Goal: Transaction & Acquisition: Purchase product/service

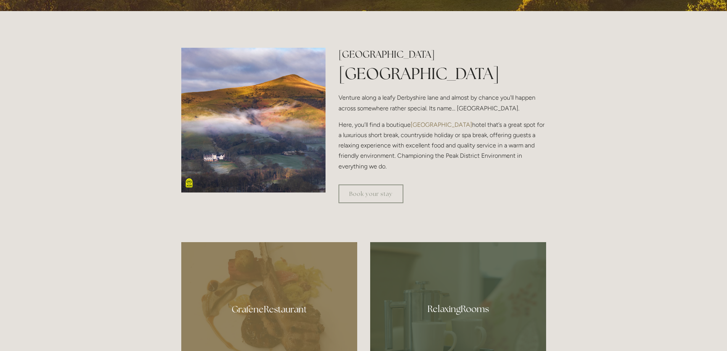
scroll to position [97, 0]
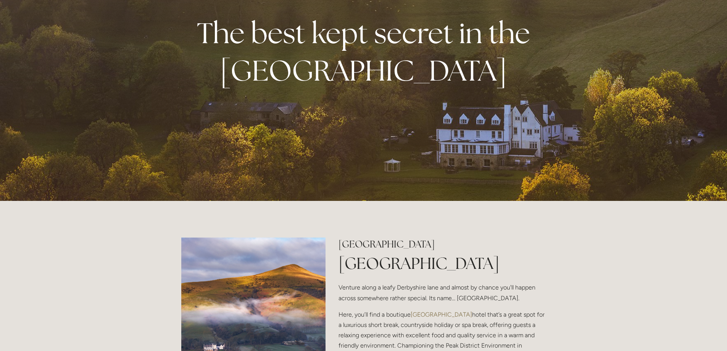
drag, startPoint x: 597, startPoint y: 268, endPoint x: 593, endPoint y: 149, distance: 118.8
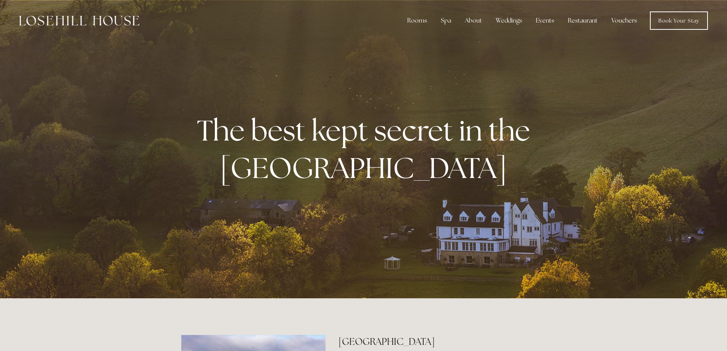
click at [366, 140] on strong "The best kept secret in the Peak District" at bounding box center [366, 148] width 339 height 75
click at [310, 131] on strong "The best kept secret in the [GEOGRAPHIC_DATA]" at bounding box center [366, 148] width 339 height 75
drag, startPoint x: 469, startPoint y: 95, endPoint x: 463, endPoint y: 79, distance: 17.1
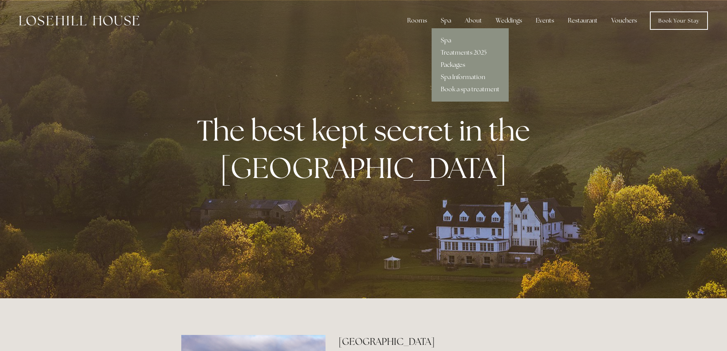
click at [461, 66] on link "Packages" at bounding box center [470, 65] width 77 height 12
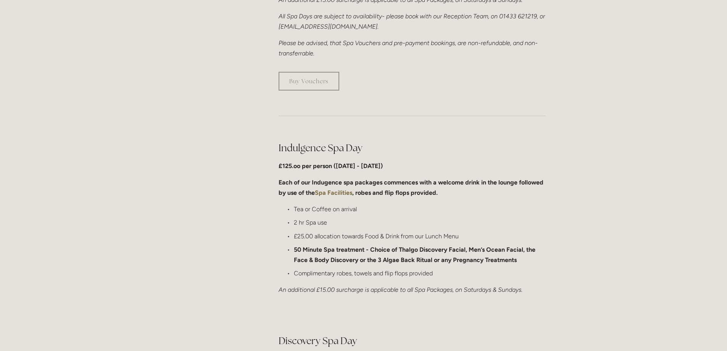
scroll to position [305, 0]
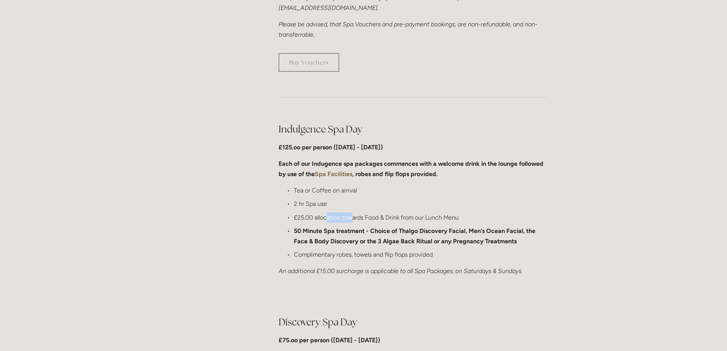
drag, startPoint x: 327, startPoint y: 218, endPoint x: 371, endPoint y: 217, distance: 43.5
click at [369, 217] on p "£25.00 allocation towards Food & Drink from our Lunch Menu" at bounding box center [420, 217] width 252 height 10
click at [376, 216] on p "£25.00 allocation towards Food & Drink from our Lunch Menu" at bounding box center [420, 217] width 252 height 10
drag, startPoint x: 410, startPoint y: 218, endPoint x: 386, endPoint y: 218, distance: 24.4
click at [394, 219] on p "£25.00 allocation towards Food & Drink from our Lunch Menu" at bounding box center [420, 217] width 252 height 10
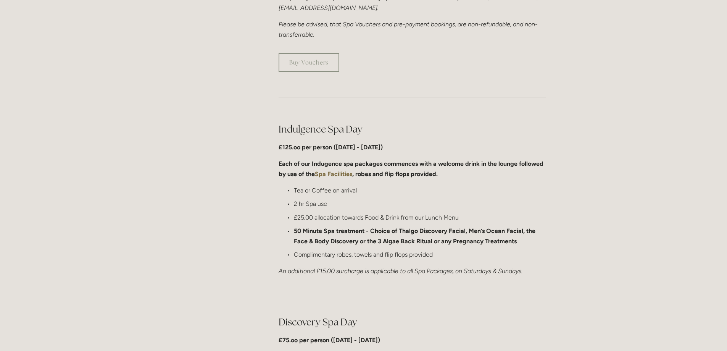
click at [386, 218] on p "£25.00 allocation towards Food & Drink from our Lunch Menu" at bounding box center [420, 217] width 252 height 10
drag, startPoint x: 371, startPoint y: 219, endPoint x: 392, endPoint y: 219, distance: 20.6
click at [384, 219] on p "£25.00 allocation towards Food & Drink from our Lunch Menu" at bounding box center [420, 217] width 252 height 10
click at [392, 219] on p "£25.00 allocation towards Food & Drink from our Lunch Menu" at bounding box center [420, 217] width 252 height 10
click at [390, 221] on p "£25.00 allocation towards Food & Drink from our Lunch Menu" at bounding box center [420, 217] width 252 height 10
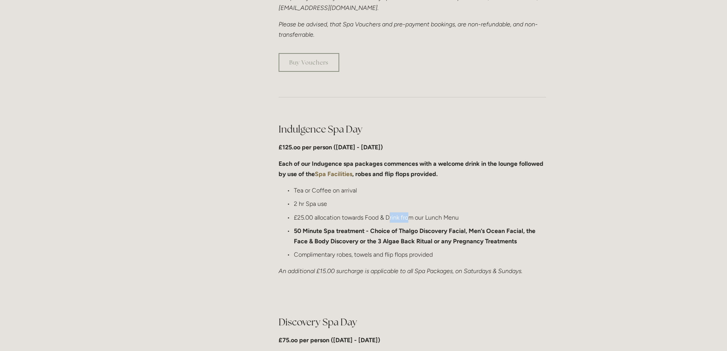
click at [391, 221] on p "£25.00 allocation towards Food & Drink from our Lunch Menu" at bounding box center [420, 217] width 252 height 10
click at [400, 221] on p "£25.00 allocation towards Food & Drink from our Lunch Menu" at bounding box center [420, 217] width 252 height 10
click at [410, 220] on p "£25.00 allocation towards Food & Drink from our Lunch Menu" at bounding box center [420, 217] width 252 height 10
click at [402, 221] on p "£25.00 allocation towards Food & Drink from our Lunch Menu" at bounding box center [420, 217] width 252 height 10
click at [398, 220] on p "£25.00 allocation towards Food & Drink from our Lunch Menu" at bounding box center [420, 217] width 252 height 10
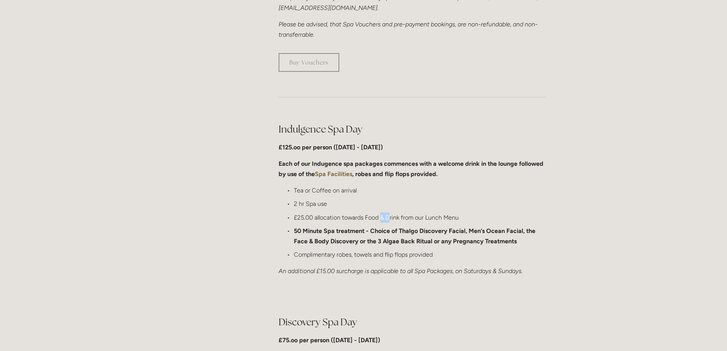
click at [398, 220] on p "£25.00 allocation towards Food & Drink from our Lunch Menu" at bounding box center [420, 217] width 252 height 10
click at [400, 220] on p "£25.00 allocation towards Food & Drink from our Lunch Menu" at bounding box center [420, 217] width 252 height 10
drag, startPoint x: 407, startPoint y: 219, endPoint x: 389, endPoint y: 220, distance: 18.3
click at [390, 220] on p "£25.00 allocation towards Food & Drink from our Lunch Menu" at bounding box center [420, 217] width 252 height 10
drag, startPoint x: 389, startPoint y: 220, endPoint x: 368, endPoint y: 219, distance: 20.6
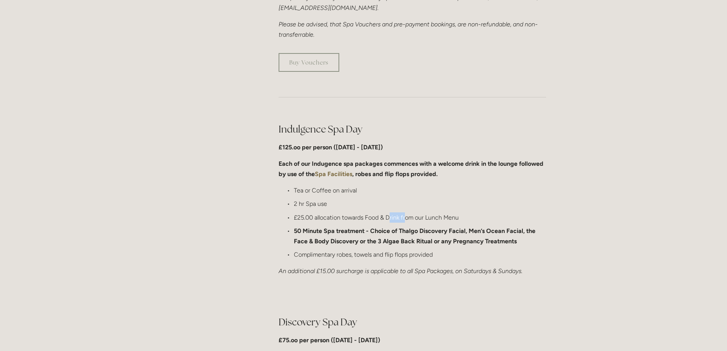
click at [388, 220] on p "£25.00 allocation towards Food & Drink from our Lunch Menu" at bounding box center [420, 217] width 252 height 10
click at [385, 219] on p "£25.00 allocation towards Food & Drink from our Lunch Menu" at bounding box center [420, 217] width 252 height 10
click at [393, 219] on p "£25.00 allocation towards Food & Drink from our Lunch Menu" at bounding box center [420, 217] width 252 height 10
drag, startPoint x: 403, startPoint y: 220, endPoint x: 380, endPoint y: 219, distance: 22.9
click at [381, 219] on p "£25.00 allocation towards Food & Drink from our Lunch Menu" at bounding box center [420, 217] width 252 height 10
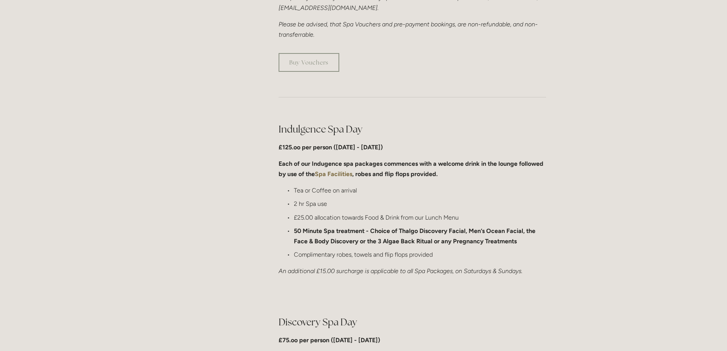
drag, startPoint x: 380, startPoint y: 219, endPoint x: 360, endPoint y: 219, distance: 19.8
click at [379, 220] on p "£25.00 allocation towards Food & Drink from our Lunch Menu" at bounding box center [420, 217] width 252 height 10
drag, startPoint x: 360, startPoint y: 219, endPoint x: 387, endPoint y: 220, distance: 27.1
click at [379, 220] on p "£25.00 allocation towards Food & Drink from our Lunch Menu" at bounding box center [420, 217] width 252 height 10
click at [388, 220] on p "£25.00 allocation towards Food & Drink from our Lunch Menu" at bounding box center [420, 217] width 252 height 10
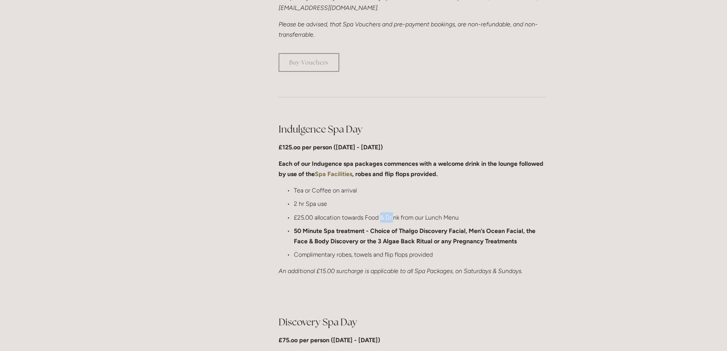
click at [378, 220] on p "£25.00 allocation towards Food & Drink from our Lunch Menu" at bounding box center [420, 217] width 252 height 10
click at [377, 219] on p "£25.00 allocation towards Food & Drink from our Lunch Menu" at bounding box center [420, 217] width 252 height 10
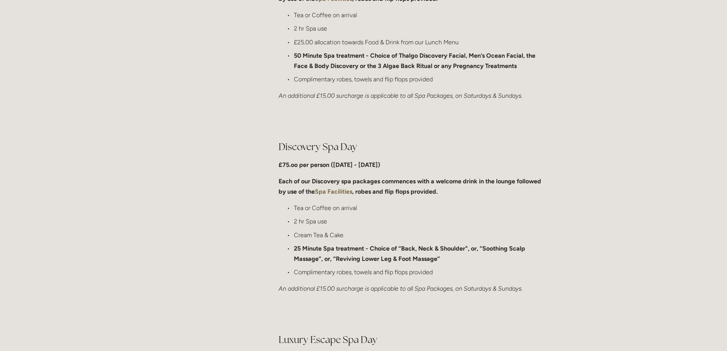
drag, startPoint x: 440, startPoint y: 131, endPoint x: 439, endPoint y: 209, distance: 78.6
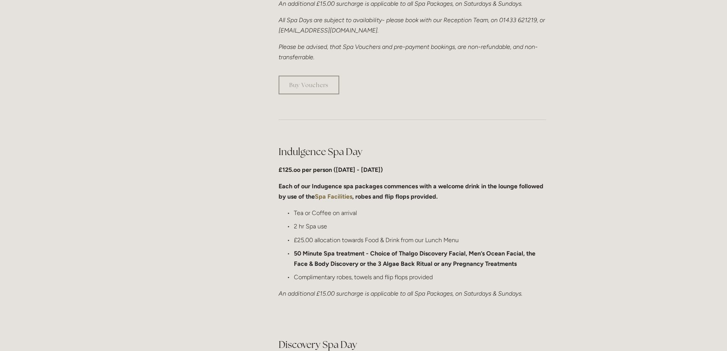
scroll to position [145, 0]
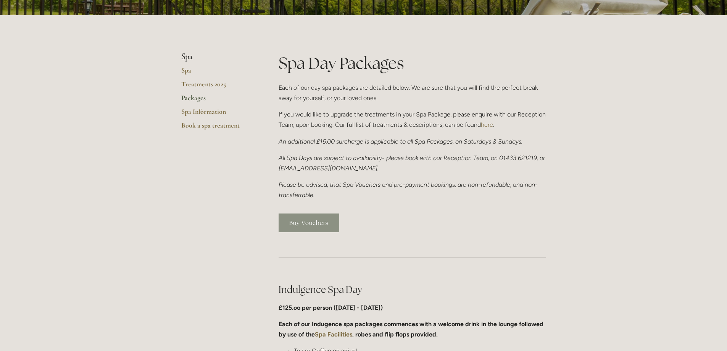
click at [319, 217] on link "Buy Vouchers" at bounding box center [309, 222] width 61 height 19
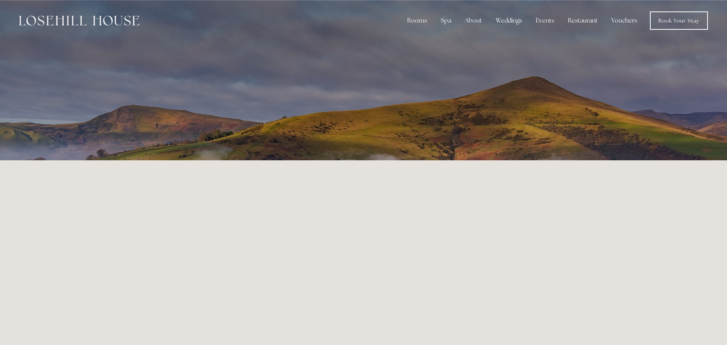
drag, startPoint x: 513, startPoint y: 71, endPoint x: 424, endPoint y: 71, distance: 88.9
click at [427, 69] on p at bounding box center [363, 80] width 340 height 31
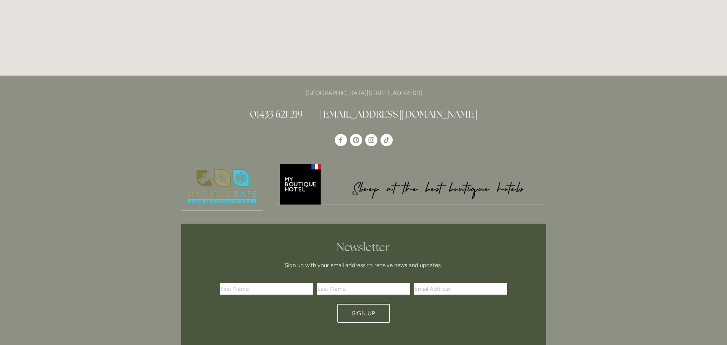
scroll to position [834, 0]
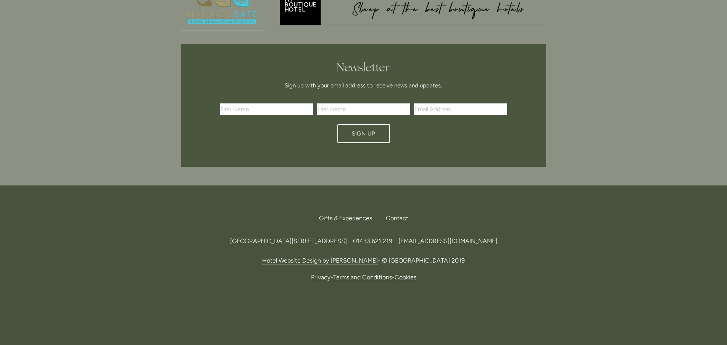
drag, startPoint x: 417, startPoint y: 85, endPoint x: 399, endPoint y: 241, distance: 156.7
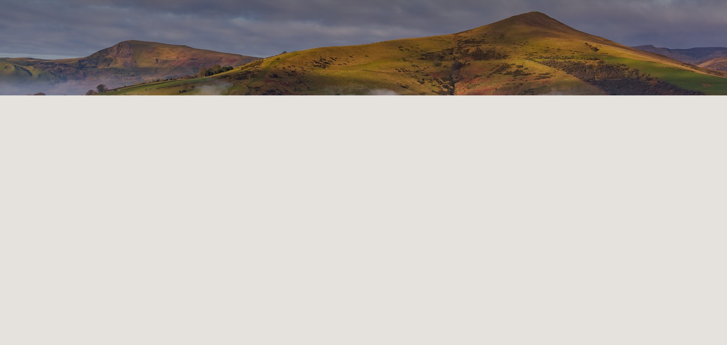
scroll to position [153, 0]
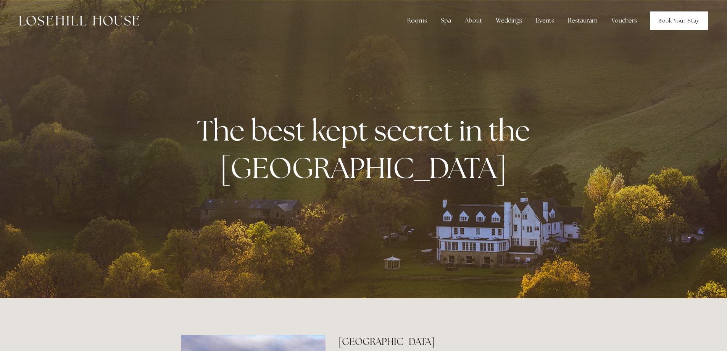
drag, startPoint x: 672, startPoint y: 21, endPoint x: 664, endPoint y: 14, distance: 10.6
click at [672, 21] on link "Book Your Stay" at bounding box center [679, 20] width 58 height 18
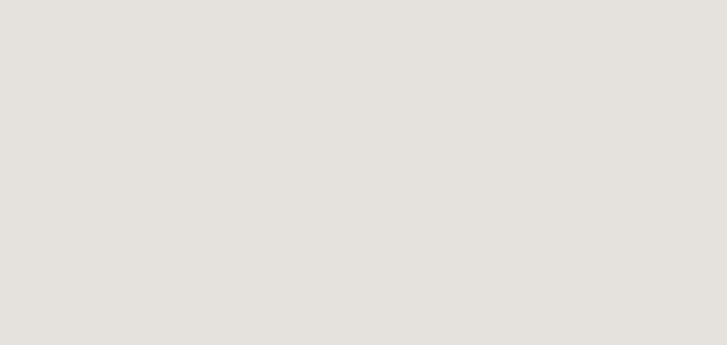
scroll to position [42, 0]
